Goal: Task Accomplishment & Management: Complete application form

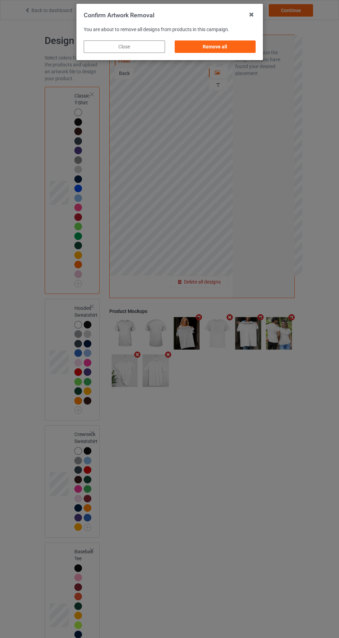
click at [219, 43] on div "Remove all" at bounding box center [214, 46] width 81 height 12
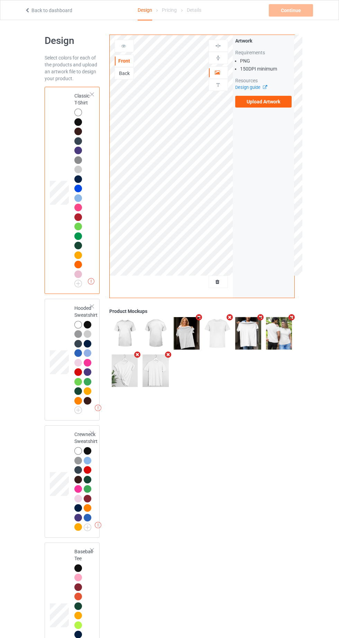
click at [280, 96] on label "Upload Artwork" at bounding box center [263, 102] width 57 height 12
click at [0, 0] on input "Upload Artwork" at bounding box center [0, 0] width 0 height 0
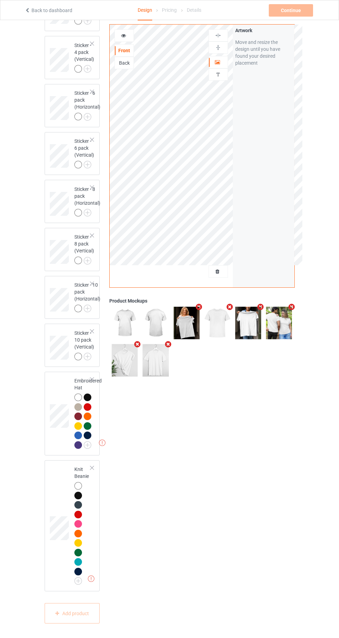
scroll to position [2174, 0]
click at [90, 403] on div at bounding box center [89, 399] width 10 height 10
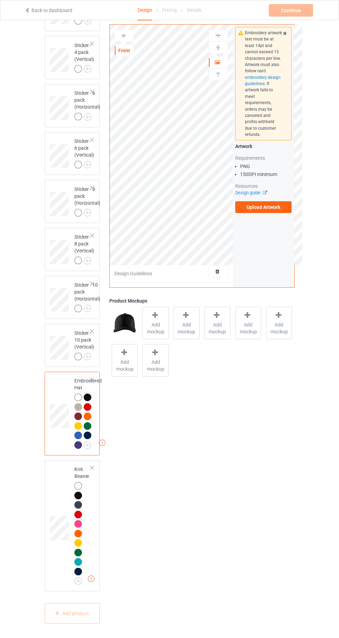
click at [280, 201] on label "Upload Artwork" at bounding box center [263, 207] width 57 height 12
click at [0, 0] on input "Upload Artwork" at bounding box center [0, 0] width 0 height 0
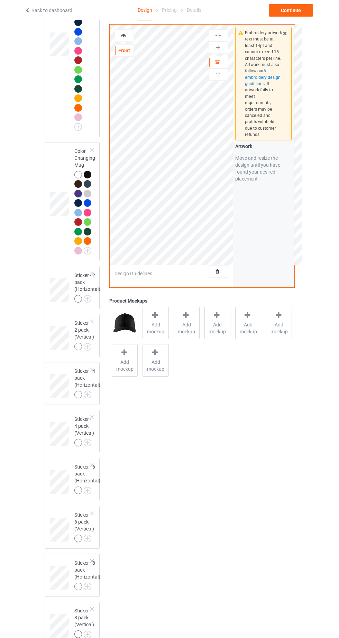
scroll to position [1710, 0]
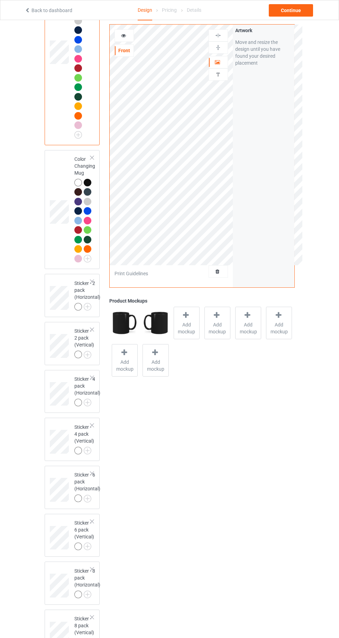
click at [121, 54] on div "Front" at bounding box center [124, 50] width 19 height 12
click at [116, 48] on div "Front" at bounding box center [124, 50] width 19 height 7
click at [124, 32] on icon at bounding box center [124, 34] width 6 height 5
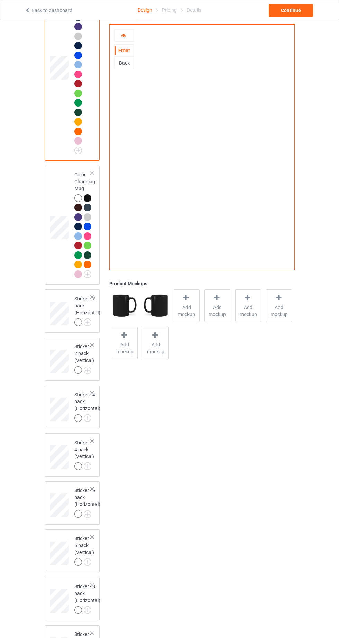
scroll to position [1695, 0]
click at [124, 51] on div "Front" at bounding box center [124, 50] width 19 height 7
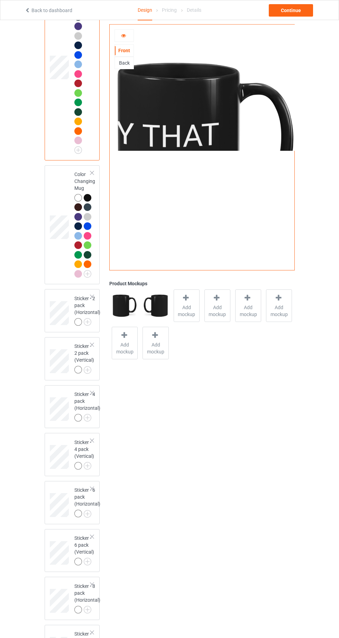
click at [125, 35] on icon at bounding box center [124, 34] width 6 height 5
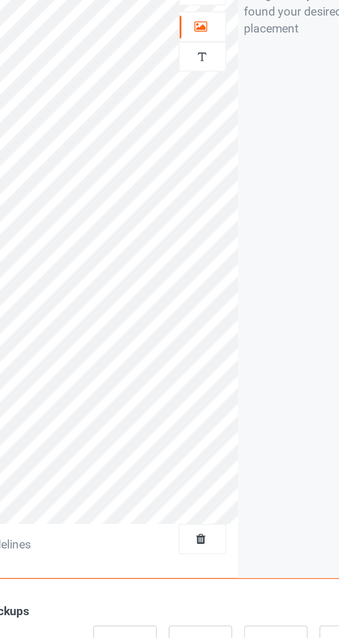
scroll to position [1697, 0]
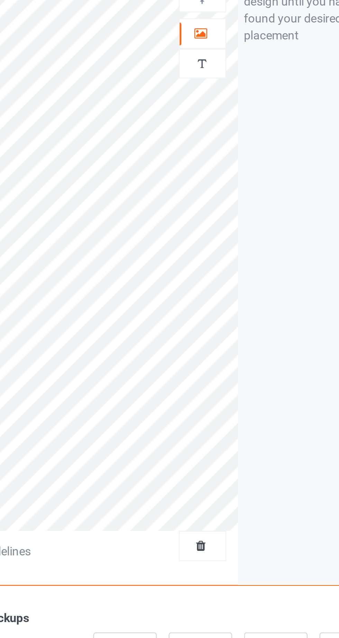
click at [218, 73] on img at bounding box center [218, 74] width 7 height 7
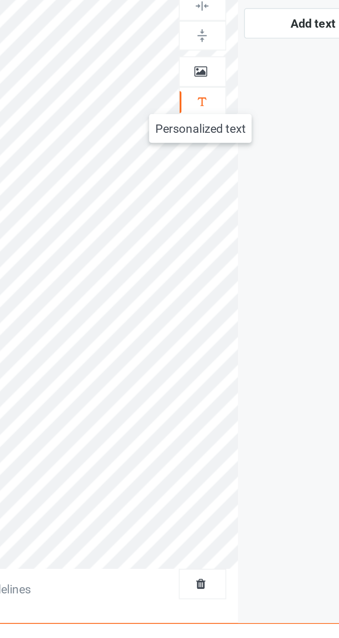
click at [218, 61] on icon at bounding box center [218, 61] width 6 height 5
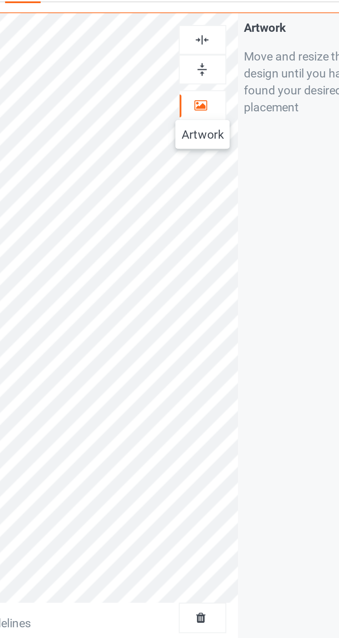
scroll to position [1696, 0]
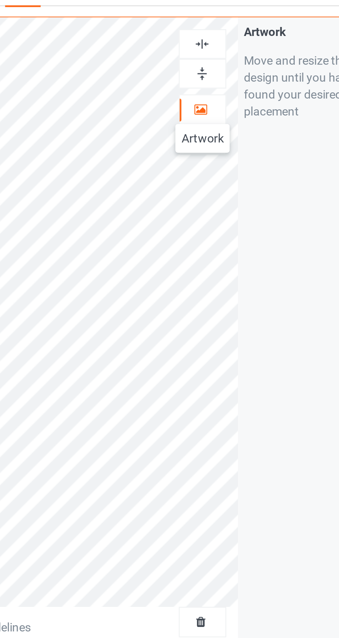
click at [221, 35] on img at bounding box center [218, 35] width 7 height 7
click at [219, 34] on img at bounding box center [218, 35] width 7 height 7
click at [219, 35] on img at bounding box center [218, 35] width 7 height 7
click at [219, 47] on img at bounding box center [218, 47] width 7 height 7
click at [219, 48] on img at bounding box center [218, 47] width 7 height 7
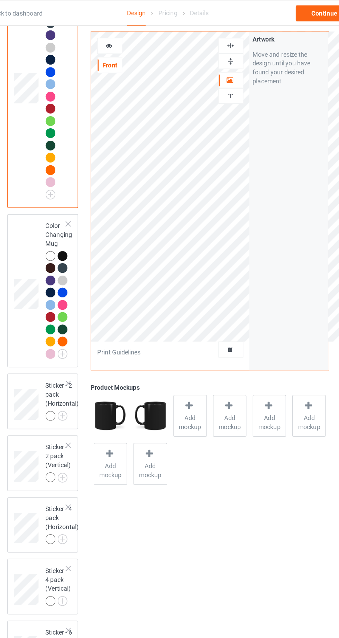
scroll to position [1693, 0]
click at [127, 34] on div at bounding box center [124, 35] width 19 height 7
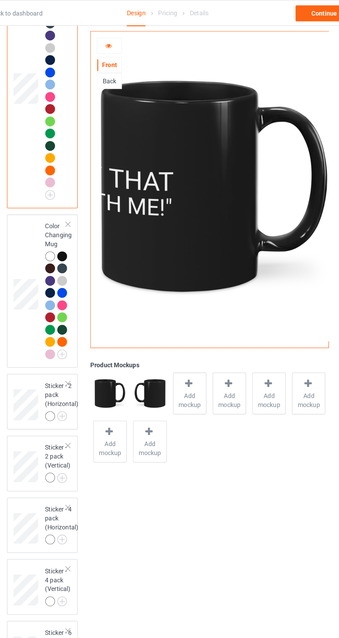
click at [123, 62] on div "Back" at bounding box center [124, 63] width 19 height 7
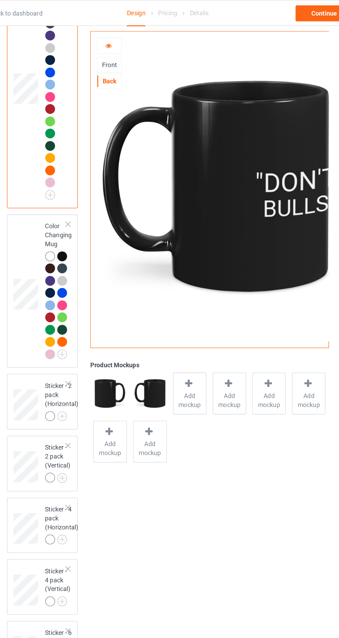
click at [127, 49] on div "Front" at bounding box center [124, 50] width 19 height 7
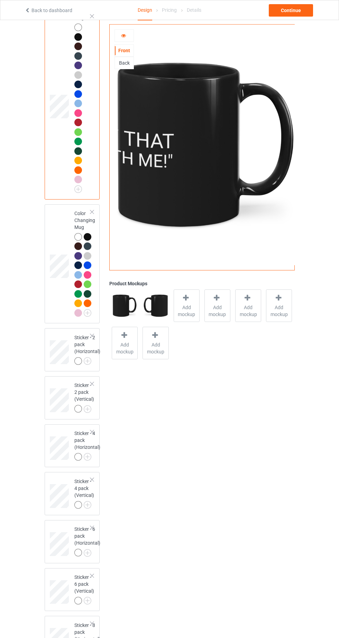
scroll to position [1653, 0]
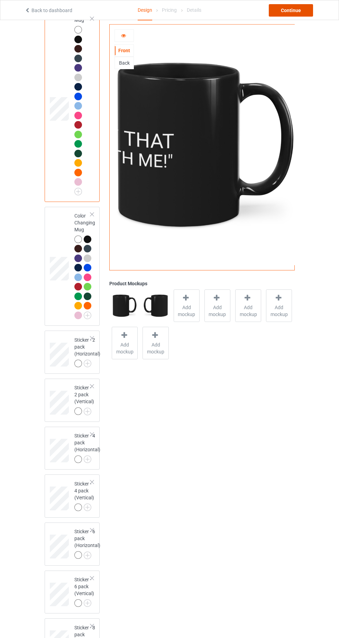
click at [293, 10] on div "Continue" at bounding box center [291, 10] width 44 height 12
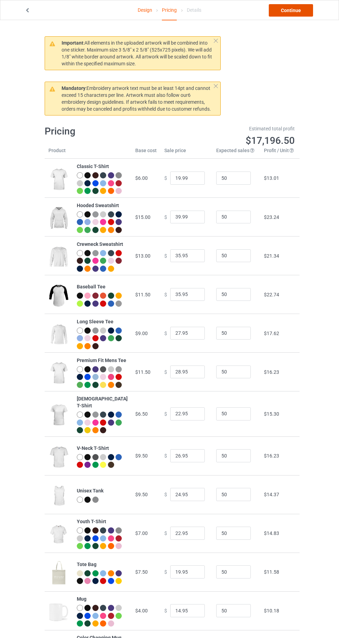
click at [290, 9] on link "Continue" at bounding box center [291, 10] width 44 height 12
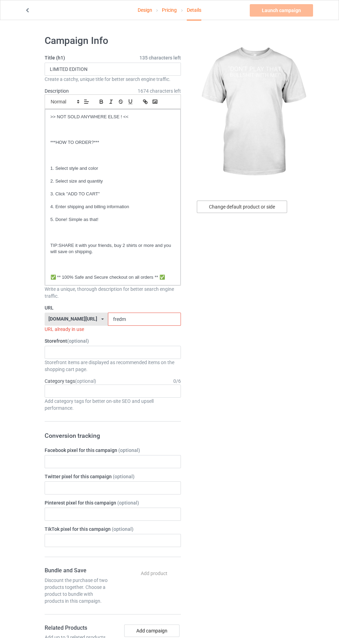
click at [265, 207] on div "Change default product or side" at bounding box center [242, 207] width 90 height 12
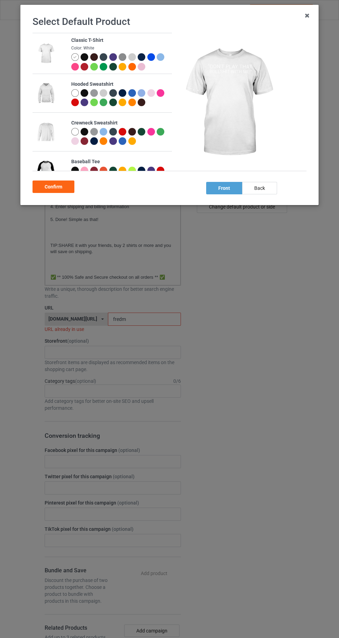
click at [84, 57] on div at bounding box center [85, 57] width 8 height 8
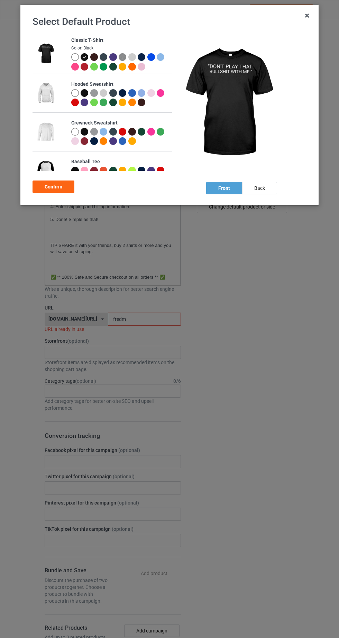
click at [62, 186] on div "Confirm" at bounding box center [54, 187] width 42 height 12
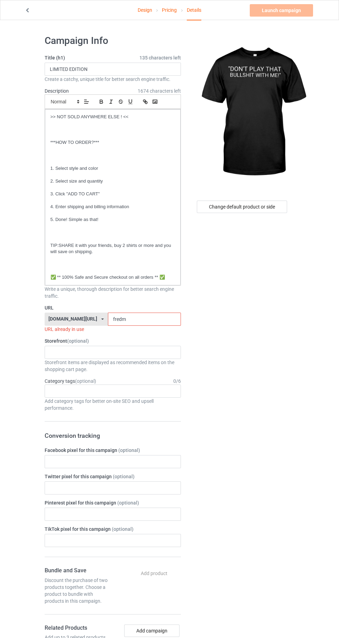
click at [155, 317] on input "fredm" at bounding box center [144, 319] width 73 height 13
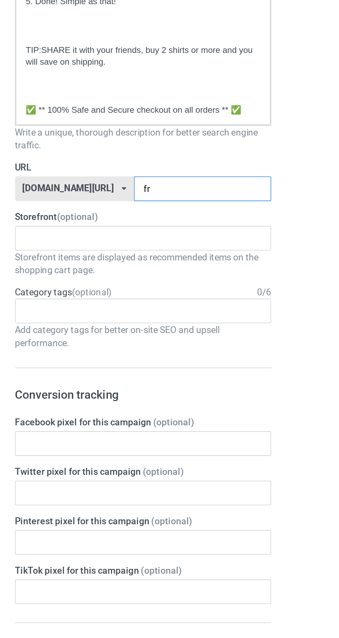
type input "f"
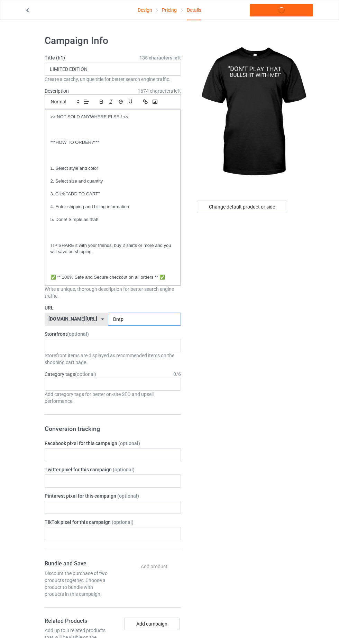
type input "Dntpl"
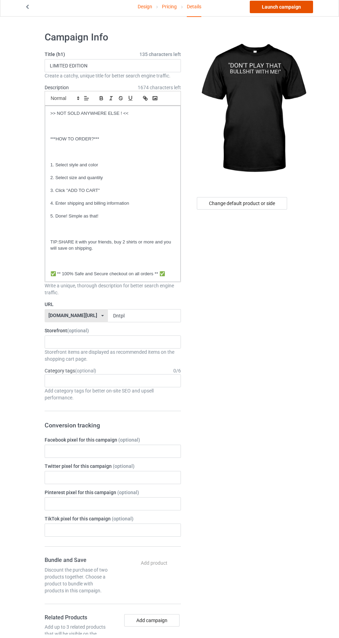
click at [287, 10] on link "Launch campaign" at bounding box center [281, 10] width 63 height 12
